Goal: Task Accomplishment & Management: Manage account settings

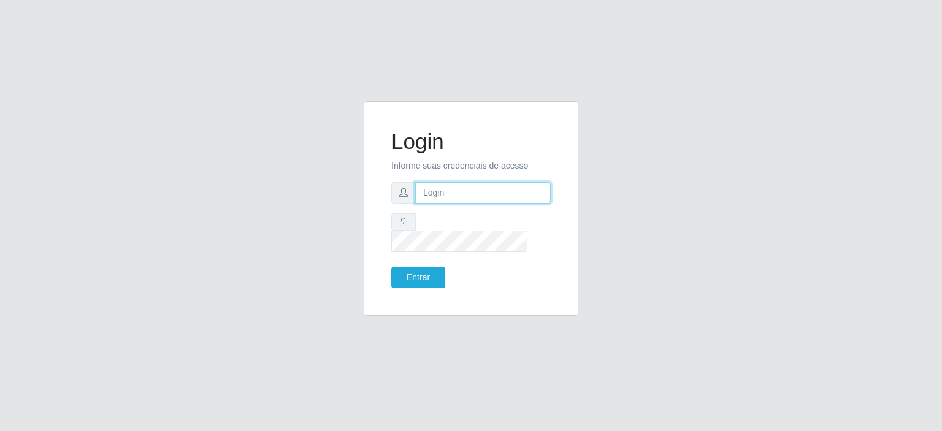
click at [483, 204] on input "text" at bounding box center [482, 192] width 135 height 21
type input "[EMAIL_ADDRESS][PERSON_NAME][DOMAIN_NAME]"
click at [391, 267] on button "Entrar" at bounding box center [418, 277] width 54 height 21
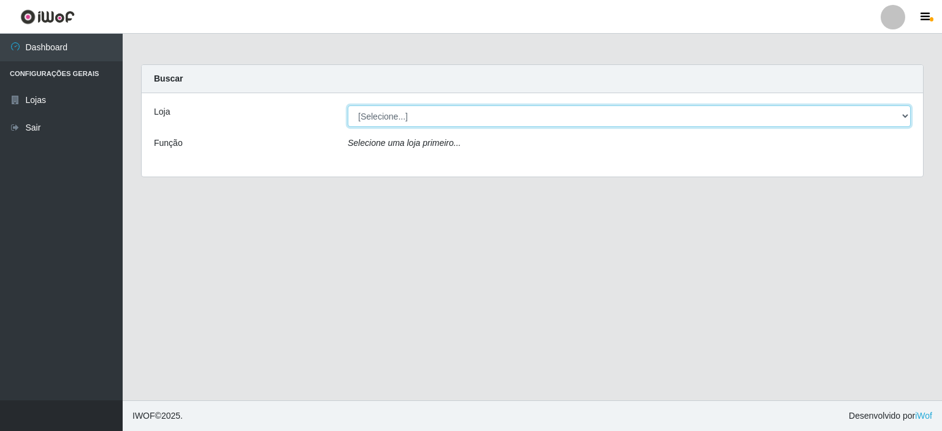
click at [903, 112] on select "[Selecione...] Corte Fácil - Unidade Planalto" at bounding box center [629, 115] width 563 height 21
select select "202"
click at [348, 105] on select "[Selecione...] Corte Fácil - Unidade Planalto" at bounding box center [629, 115] width 563 height 21
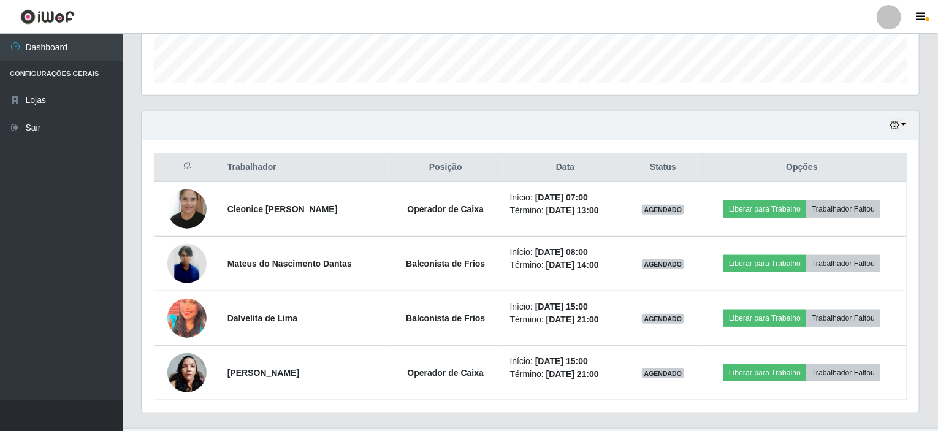
scroll to position [368, 0]
